Goal: Find specific page/section: Find specific page/section

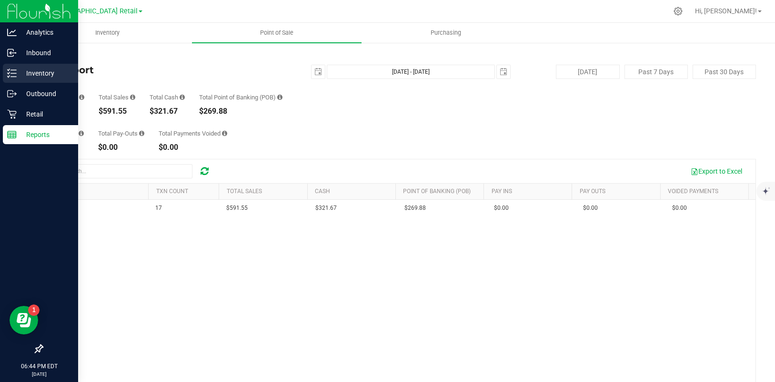
click at [17, 72] on p "Inventory" at bounding box center [45, 73] width 57 height 11
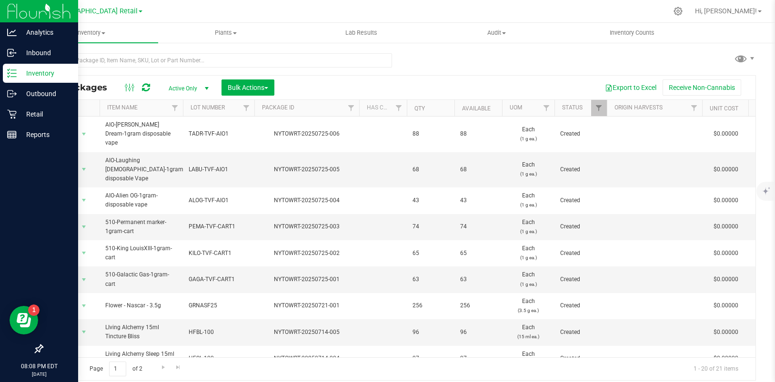
click at [139, 10] on span at bounding box center [141, 11] width 4 height 2
click at [104, 48] on link "[GEOGRAPHIC_DATA] Retail" at bounding box center [97, 46] width 139 height 13
click at [11, 130] on icon at bounding box center [12, 135] width 10 height 10
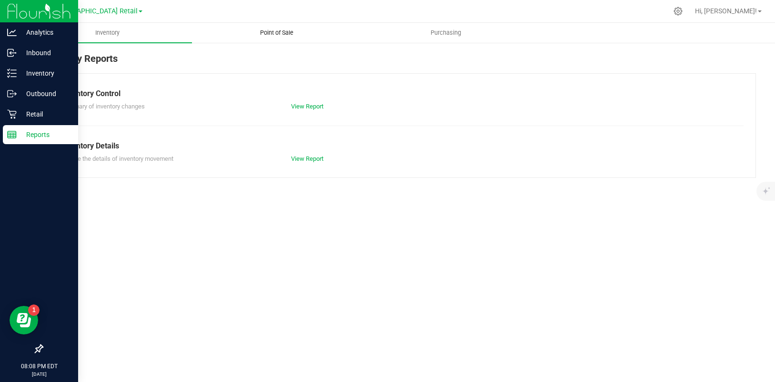
click at [272, 28] on uib-tab-heading "Point of Sale" at bounding box center [276, 32] width 168 height 19
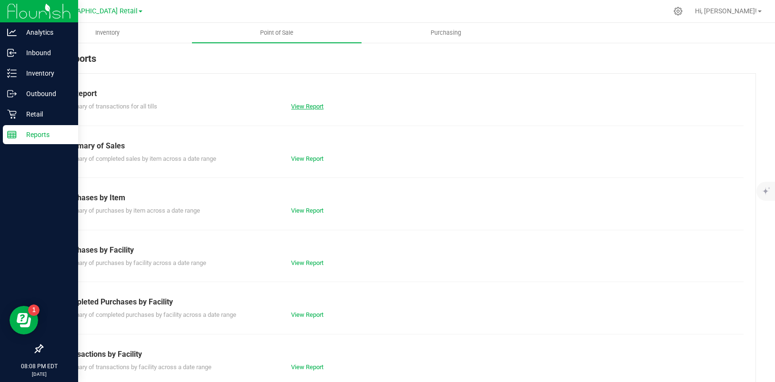
click at [313, 106] on link "View Report" at bounding box center [307, 106] width 32 height 7
